Goal: Navigation & Orientation: Find specific page/section

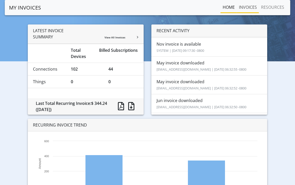
click at [255, 8] on link "INVOICES" at bounding box center [248, 7] width 22 height 10
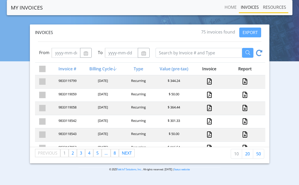
click at [271, 9] on link "RESOURCES" at bounding box center [274, 7] width 27 height 10
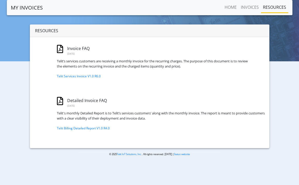
click at [13, 2] on nav "MY INVOICES Home INVOICES RESOURCES" at bounding box center [150, 7] width 286 height 15
click at [16, 9] on link "MY INVOICES" at bounding box center [27, 8] width 32 height 10
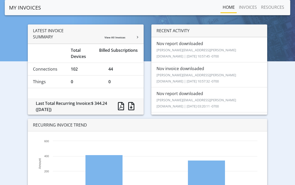
click at [24, 5] on link "MY INVOICES" at bounding box center [25, 8] width 32 height 10
click at [229, 6] on link "Home" at bounding box center [229, 7] width 16 height 10
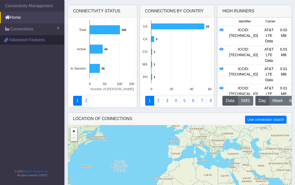
click at [19, 40] on span "Advanced Features" at bounding box center [27, 40] width 36 height 6
